Goal: Task Accomplishment & Management: Use online tool/utility

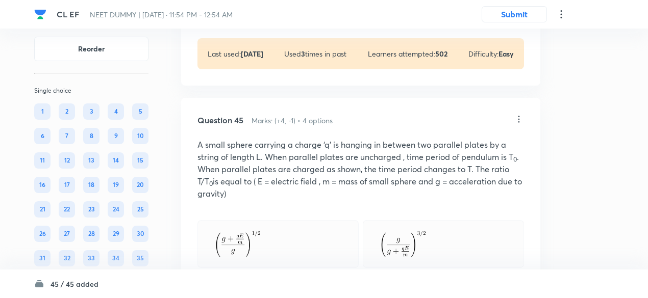
scroll to position [13858, 0]
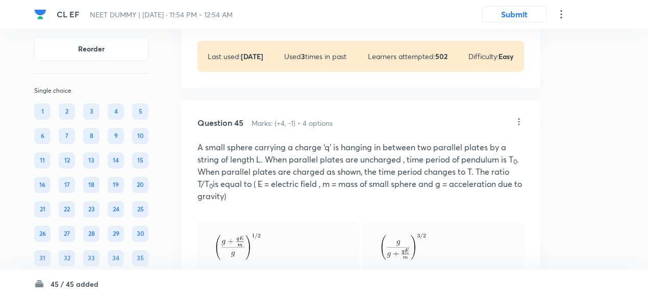
click at [518, 125] on icon at bounding box center [519, 121] width 2 height 7
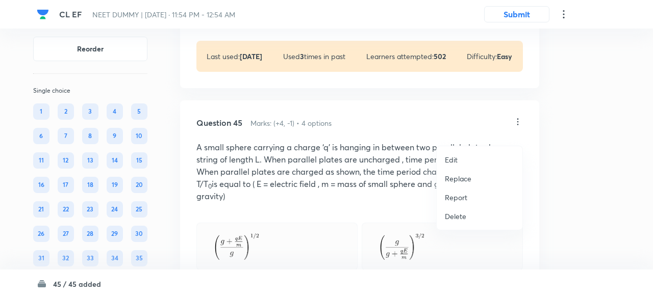
click at [468, 177] on p "Replace" at bounding box center [458, 178] width 27 height 11
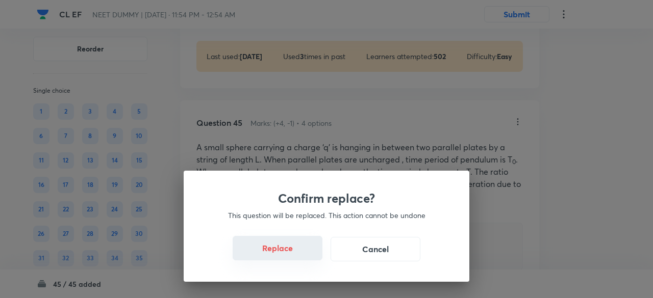
click at [284, 251] on button "Replace" at bounding box center [277, 248] width 90 height 24
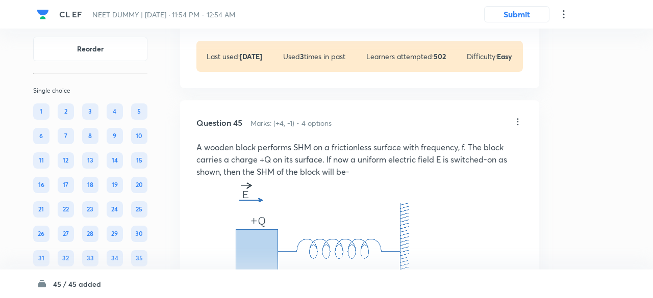
click at [286, 251] on div "Confirm replace? This question will be replaced. This action cannot be undone R…" at bounding box center [326, 149] width 653 height 298
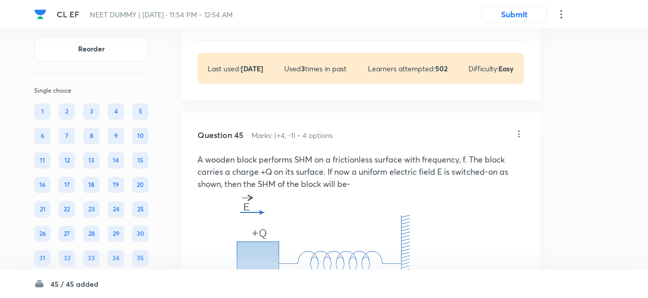
scroll to position [13844, 0]
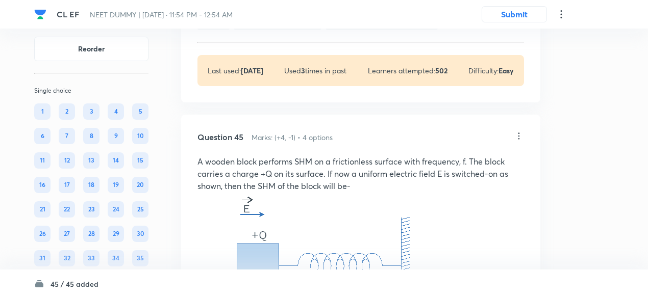
click at [520, 141] on icon at bounding box center [518, 136] width 10 height 10
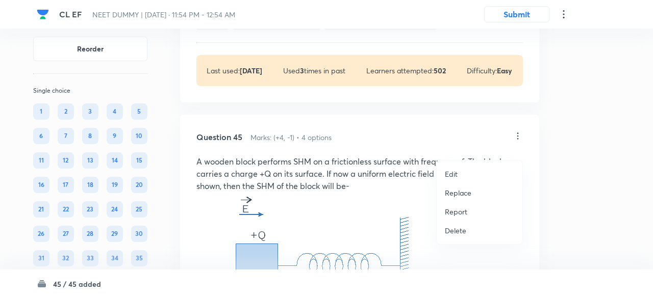
click at [456, 193] on p "Replace" at bounding box center [458, 193] width 27 height 11
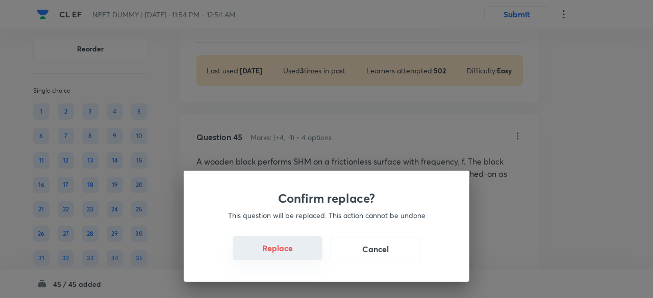
click at [277, 252] on button "Replace" at bounding box center [277, 248] width 90 height 24
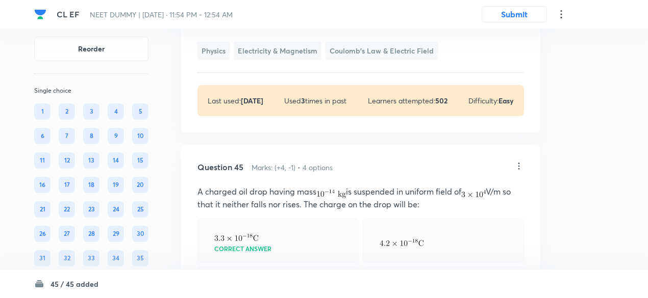
scroll to position [13810, 0]
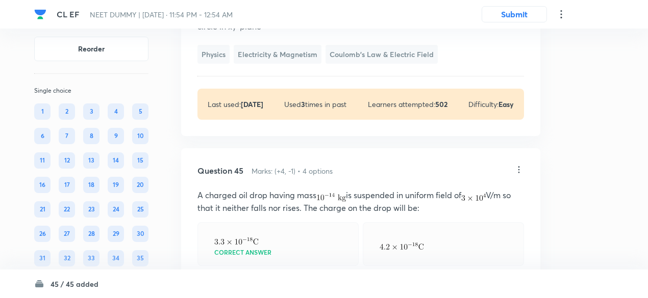
click at [519, 175] on icon at bounding box center [518, 170] width 10 height 10
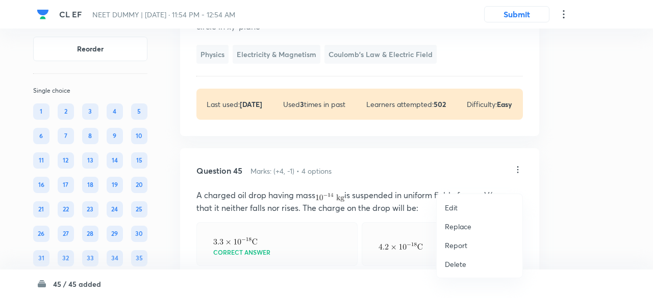
click at [456, 225] on p "Replace" at bounding box center [458, 226] width 27 height 11
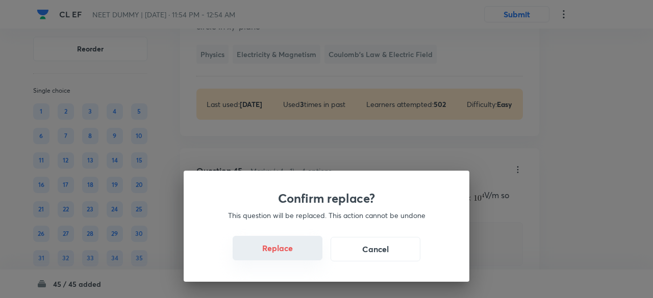
click at [284, 258] on button "Replace" at bounding box center [277, 248] width 90 height 24
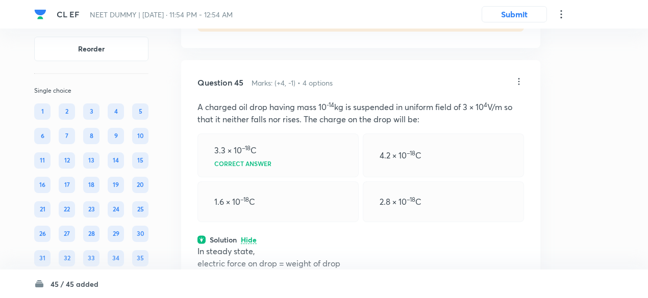
scroll to position [13900, 0]
click at [518, 83] on icon at bounding box center [519, 79] width 2 height 7
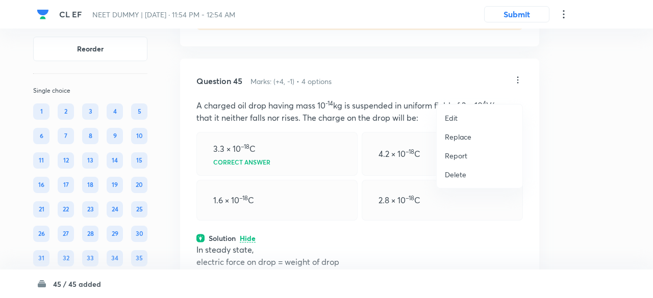
click at [450, 140] on p "Replace" at bounding box center [458, 137] width 27 height 11
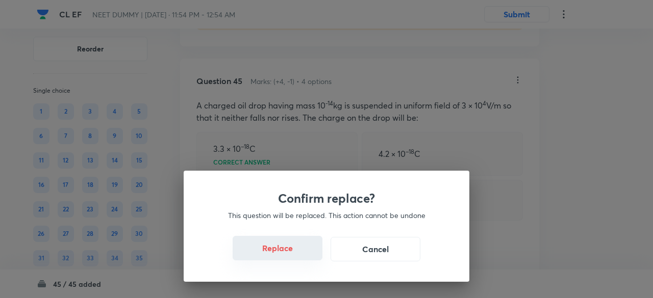
click at [288, 249] on button "Replace" at bounding box center [277, 248] width 90 height 24
click at [288, 252] on button "Replace" at bounding box center [277, 248] width 90 height 24
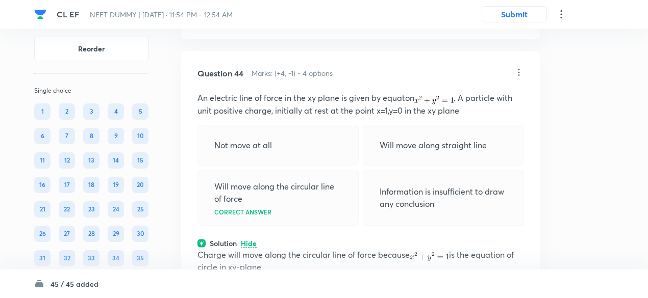
scroll to position [13568, 0]
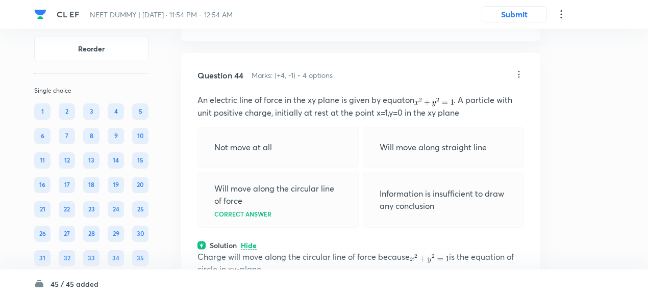
click at [521, 80] on icon at bounding box center [518, 74] width 10 height 10
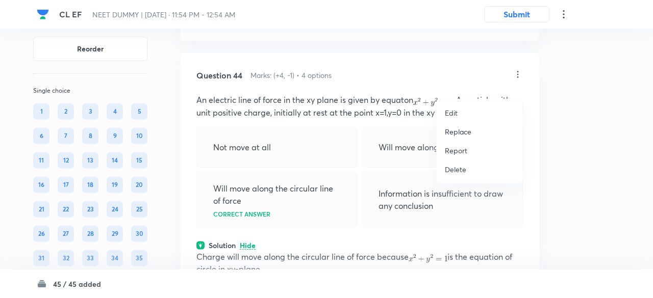
click at [463, 131] on p "Replace" at bounding box center [458, 131] width 27 height 11
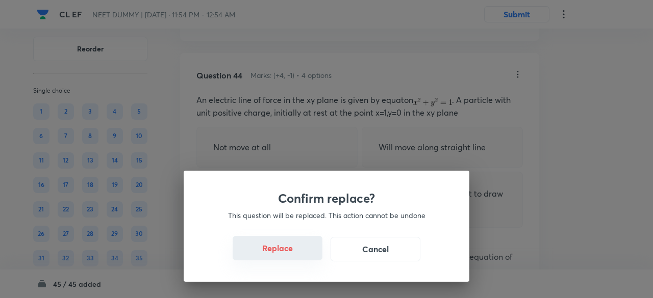
click at [287, 257] on button "Replace" at bounding box center [277, 248] width 90 height 24
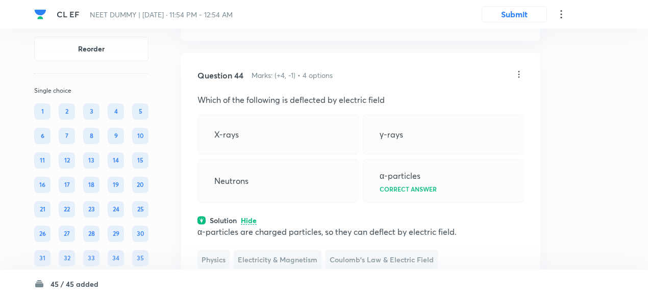
click at [517, 80] on icon at bounding box center [518, 74] width 10 height 10
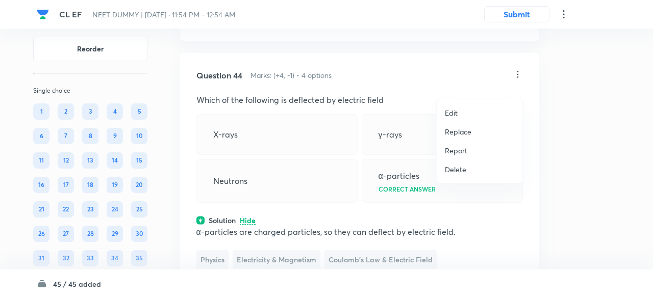
click at [454, 131] on p "Replace" at bounding box center [458, 131] width 27 height 11
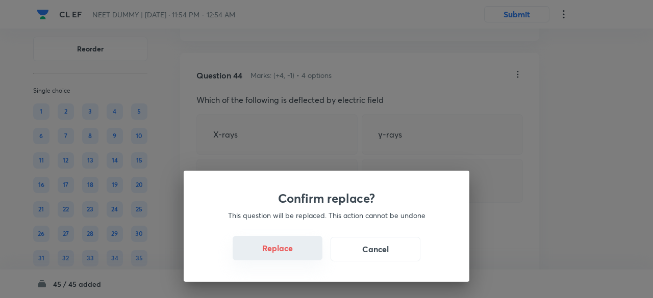
click at [284, 252] on button "Replace" at bounding box center [277, 248] width 90 height 24
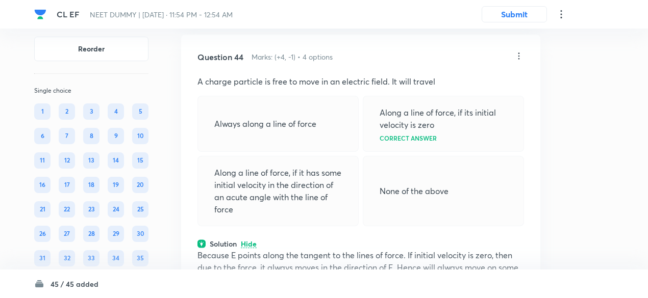
scroll to position [13584, 0]
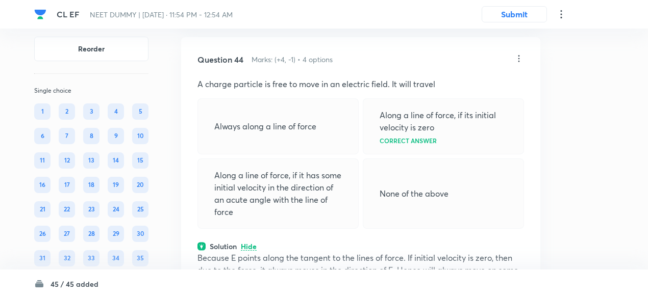
click at [519, 62] on icon at bounding box center [519, 58] width 2 height 7
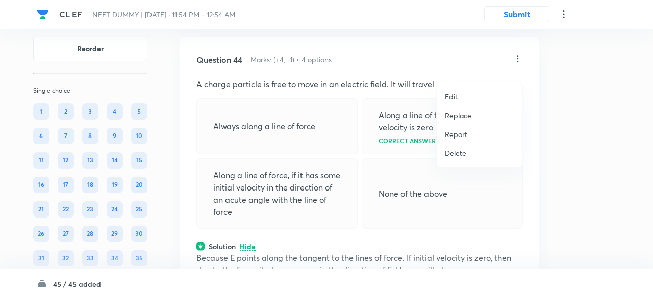
click at [458, 113] on p "Replace" at bounding box center [458, 115] width 27 height 11
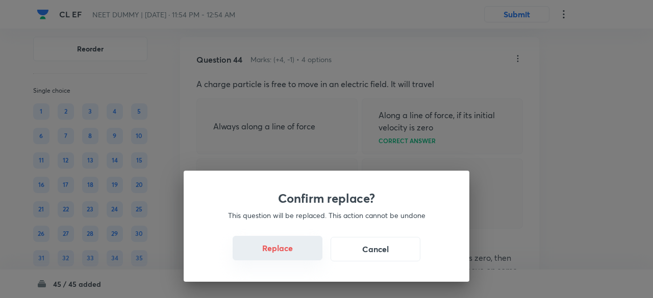
click at [284, 257] on button "Replace" at bounding box center [277, 248] width 90 height 24
click at [287, 255] on button "Replace" at bounding box center [277, 248] width 90 height 24
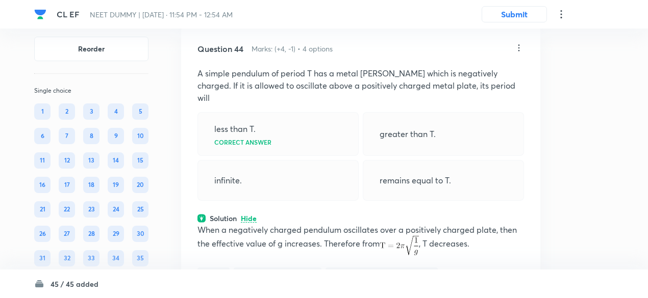
scroll to position [13590, 0]
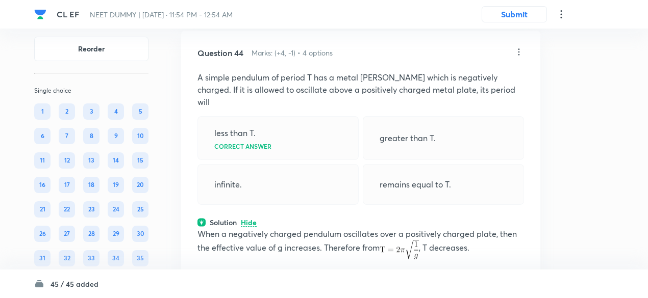
click at [520, 57] on icon at bounding box center [518, 52] width 10 height 10
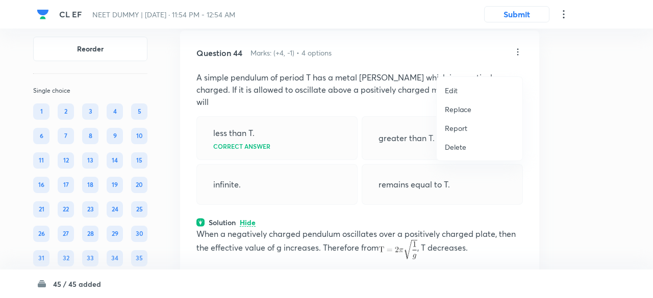
click at [465, 108] on p "Replace" at bounding box center [458, 109] width 27 height 11
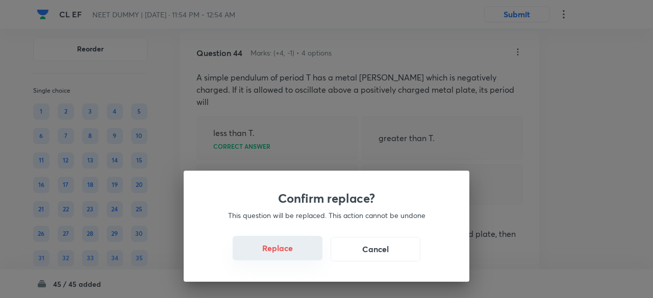
click at [290, 256] on button "Replace" at bounding box center [277, 248] width 90 height 24
click at [290, 256] on button "Replace" at bounding box center [277, 249] width 90 height 24
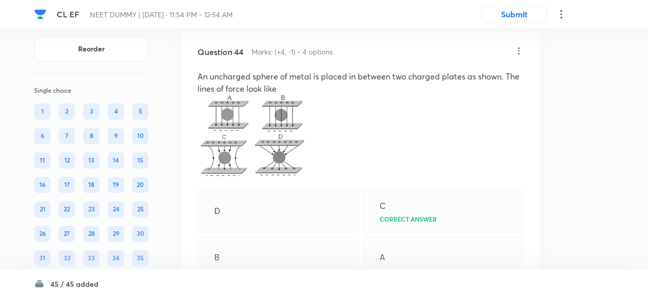
scroll to position [13589, 0]
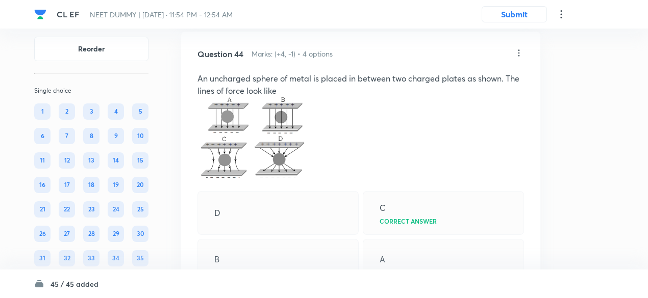
click at [518, 58] on icon at bounding box center [518, 53] width 10 height 10
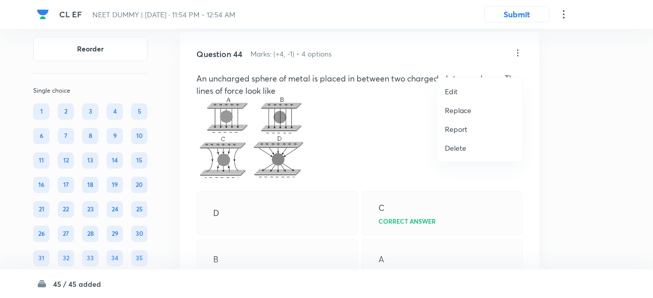
click at [455, 116] on li "Replace" at bounding box center [479, 110] width 86 height 19
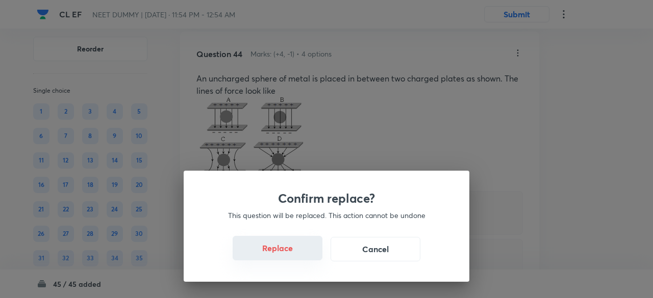
click at [287, 256] on button "Replace" at bounding box center [277, 248] width 90 height 24
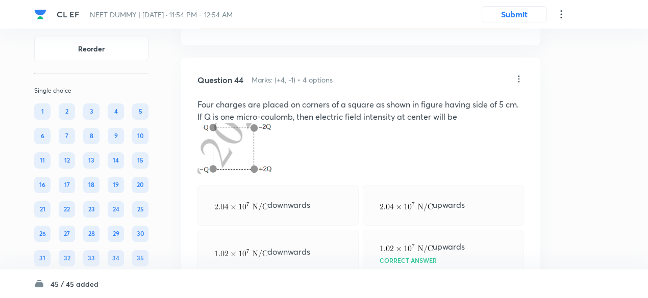
scroll to position [13563, 0]
click at [520, 85] on icon at bounding box center [518, 79] width 10 height 10
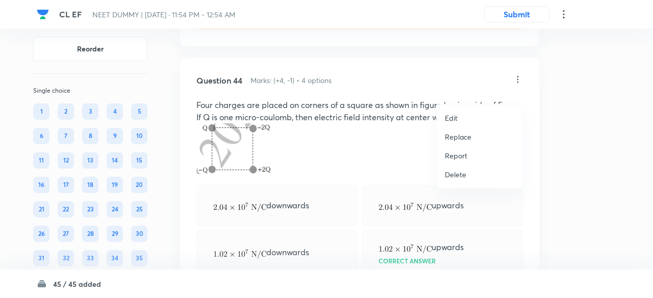
click at [460, 133] on p "Replace" at bounding box center [458, 137] width 27 height 11
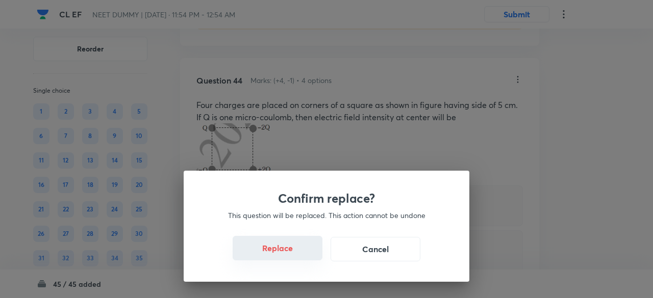
click at [292, 256] on button "Replace" at bounding box center [277, 248] width 90 height 24
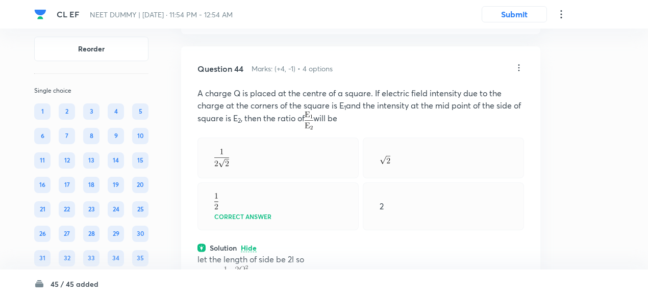
scroll to position [13554, 0]
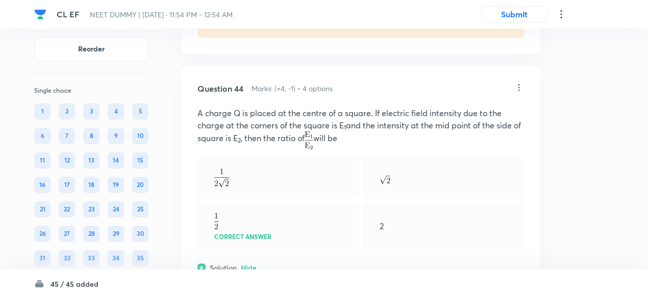
click at [520, 93] on icon at bounding box center [518, 88] width 10 height 10
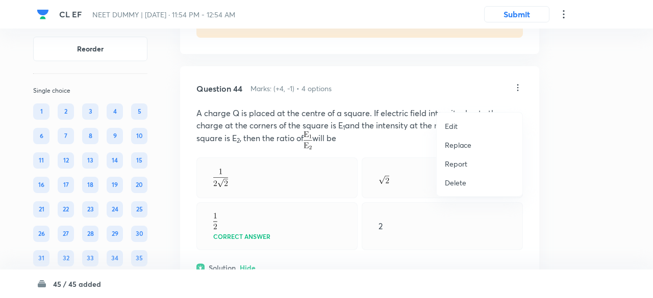
click at [454, 146] on p "Replace" at bounding box center [458, 145] width 27 height 11
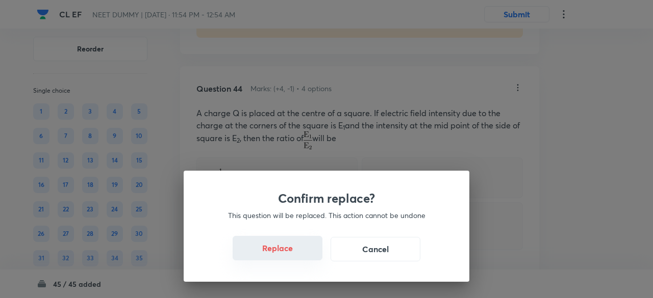
click at [287, 254] on button "Replace" at bounding box center [277, 248] width 90 height 24
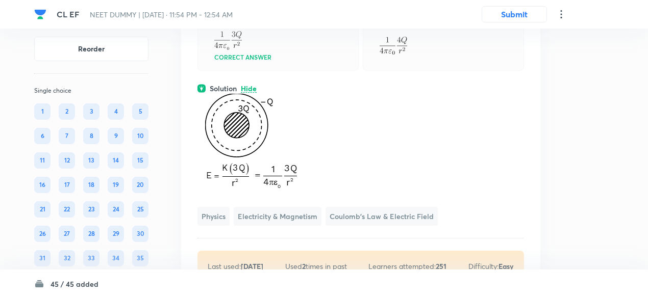
scroll to position [13311, 0]
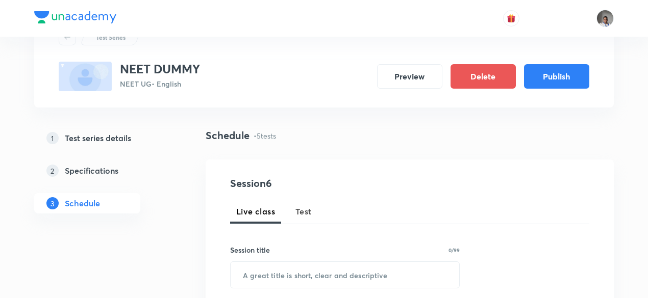
scroll to position [25, 0]
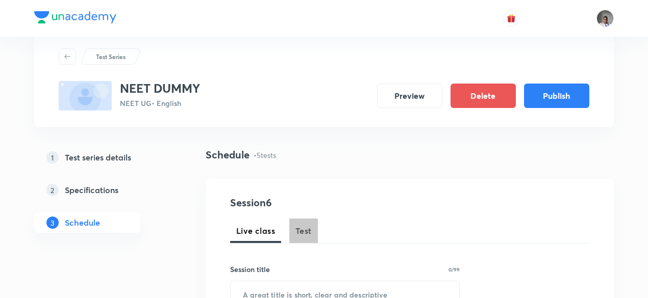
click at [316, 227] on button "Test" at bounding box center [303, 231] width 29 height 24
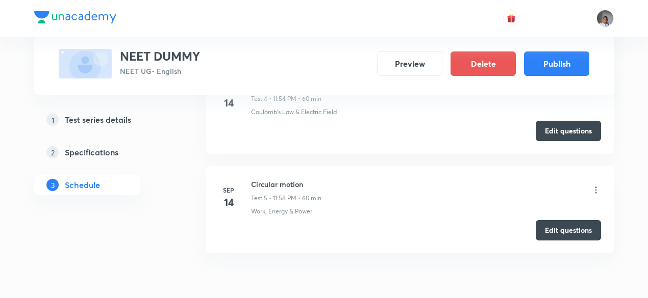
scroll to position [902, 0]
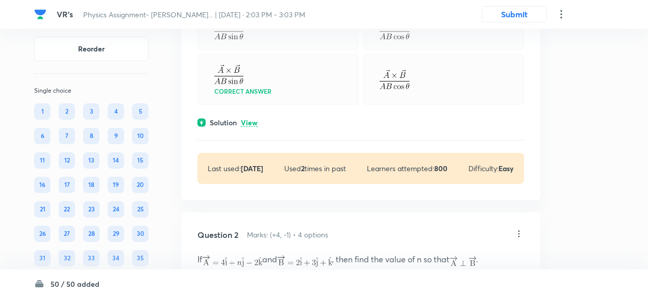
scroll to position [159, 0]
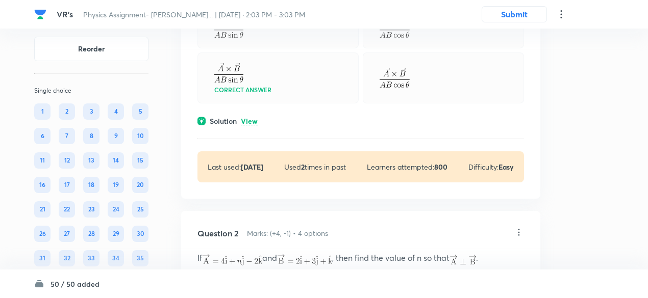
click at [250, 113] on div "Question 1 Marks: (+4, -1) • 4 options Which of the following is the unit vecto…" at bounding box center [360, 66] width 359 height 265
click at [250, 118] on p "View" at bounding box center [249, 122] width 17 height 8
